Goal: Use online tool/utility: Utilize a website feature to perform a specific function

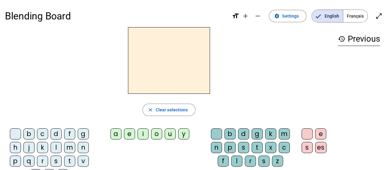
click at [55, 132] on div "d" at bounding box center [56, 133] width 11 height 11
click at [168, 133] on div "u" at bounding box center [169, 133] width 11 height 11
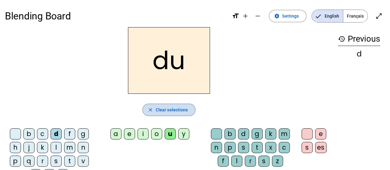
click at [172, 107] on span "Clear selections" at bounding box center [172, 109] width 32 height 7
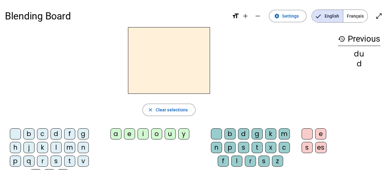
click at [54, 144] on div "l" at bounding box center [56, 147] width 11 height 11
click at [173, 131] on div "u" at bounding box center [169, 133] width 11 height 11
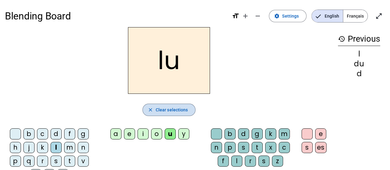
click at [173, 111] on span "Clear selections" at bounding box center [172, 109] width 32 height 7
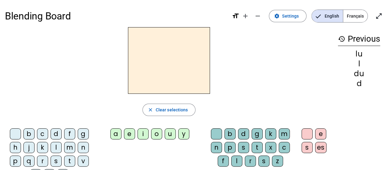
click at [59, 133] on div "d" at bounding box center [56, 133] width 11 height 11
click at [171, 132] on div "u" at bounding box center [169, 133] width 11 height 11
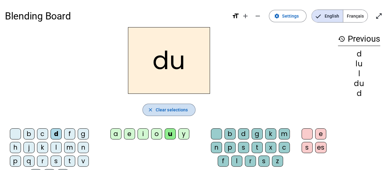
click at [172, 111] on span "Clear selections" at bounding box center [172, 109] width 32 height 7
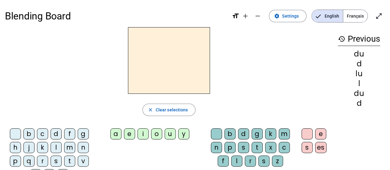
click at [57, 135] on div "d" at bounding box center [56, 133] width 11 height 11
click at [131, 132] on div "e" at bounding box center [129, 133] width 11 height 11
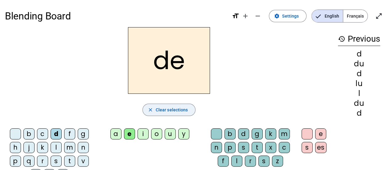
click at [192, 112] on span "button" at bounding box center [169, 109] width 53 height 15
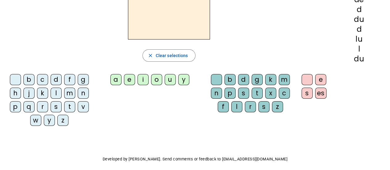
scroll to position [55, 0]
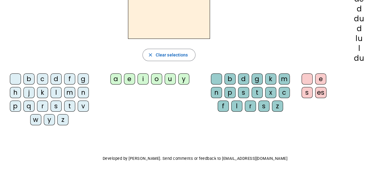
click at [69, 91] on div "m" at bounding box center [69, 92] width 11 height 11
click at [118, 79] on div "a" at bounding box center [115, 78] width 11 height 11
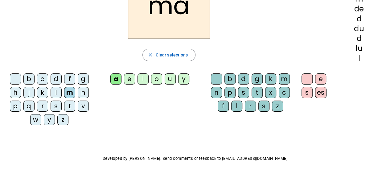
click at [258, 91] on div "t" at bounding box center [256, 92] width 11 height 11
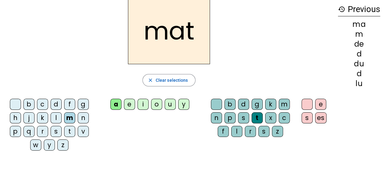
scroll to position [28, 0]
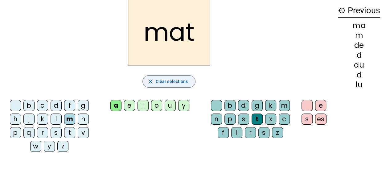
click at [179, 82] on span "Clear selections" at bounding box center [172, 81] width 32 height 7
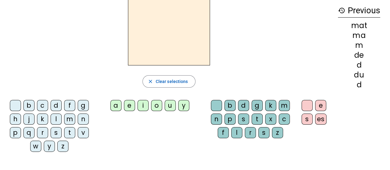
click at [69, 120] on div "m" at bounding box center [69, 118] width 11 height 11
click at [154, 106] on div "o" at bounding box center [156, 105] width 11 height 11
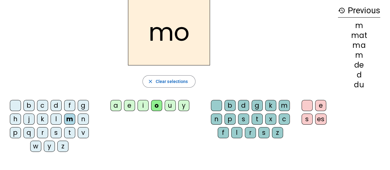
click at [245, 106] on div "d" at bounding box center [243, 105] width 11 height 11
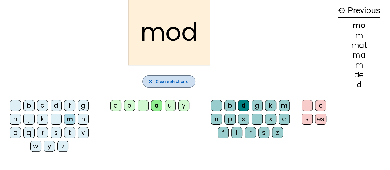
click at [166, 81] on span "Clear selections" at bounding box center [172, 81] width 32 height 7
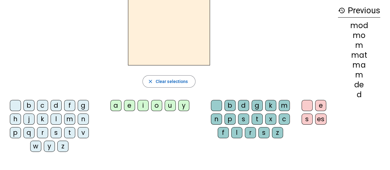
click at [31, 107] on div "b" at bounding box center [28, 105] width 11 height 11
click at [160, 105] on div "o" at bounding box center [156, 105] width 11 height 11
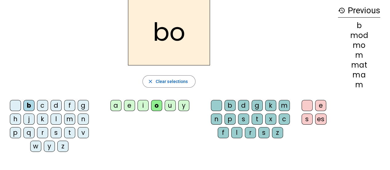
click at [237, 134] on div "l" at bounding box center [236, 132] width 11 height 11
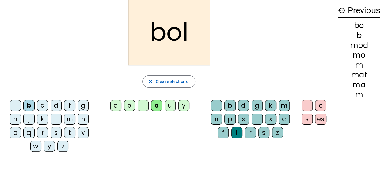
click at [320, 118] on div "es" at bounding box center [320, 118] width 11 height 11
